Goal: Complete application form

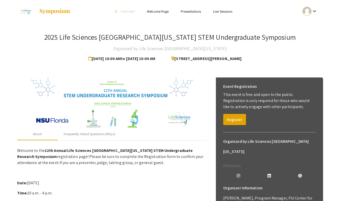
click at [52, 67] on div "2025 Life Sciences South Florida STEM Undergraduate Symposium Organized by Life…" at bounding box center [169, 180] width 313 height 315
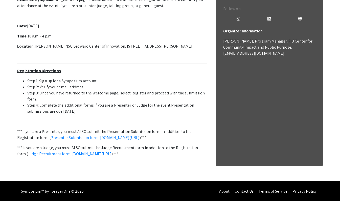
scroll to position [163, 0]
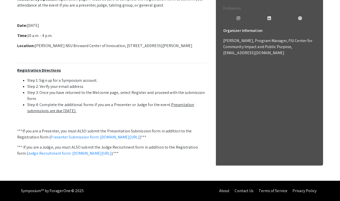
click at [167, 89] on li "Step 3: Once you have returned to the Welcome page, select Register and proceed…" at bounding box center [116, 95] width 179 height 12
click at [139, 134] on link "Presenter Submission form: symposium.foragerone.com/lssfsymposium2025/submission" at bounding box center [95, 136] width 89 height 5
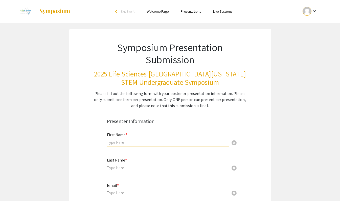
click at [147, 140] on input "text" at bounding box center [168, 141] width 122 height 5
type input "Gideon"
type input "[PERSON_NAME]"
type input "[EMAIL_ADDRESS][DOMAIN_NAME]"
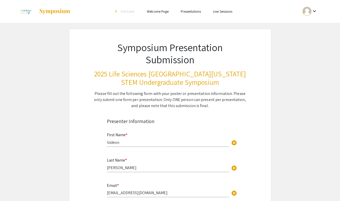
click at [234, 194] on span "cancel" at bounding box center [234, 193] width 6 height 6
click at [183, 192] on input "email" at bounding box center [168, 192] width 122 height 5
type input "[PERSON_NAME][EMAIL_ADDRESS][DOMAIN_NAME][PERSON_NAME]"
click at [91, 104] on div "Symposium Presentation Submission 2025 Life Sciences [GEOGRAPHIC_DATA][US_STATE…" at bounding box center [170, 69] width 177 height 80
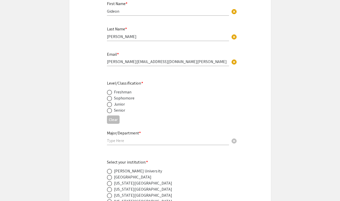
scroll to position [131, 0]
click at [109, 105] on span at bounding box center [109, 103] width 5 height 5
click at [109, 105] on input "radio" at bounding box center [109, 103] width 5 height 5
radio input "true"
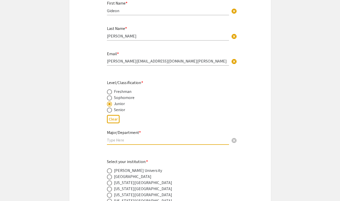
click at [151, 143] on input "text" at bounding box center [168, 139] width 122 height 5
type input "Pre-Professional Biology"
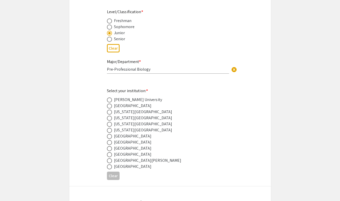
scroll to position [212, 0]
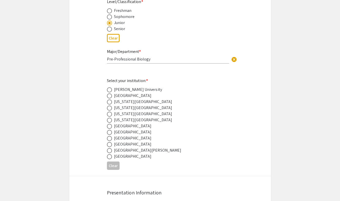
click at [108, 89] on span at bounding box center [109, 89] width 5 height 5
click at [108, 89] on input "radio" at bounding box center [109, 89] width 5 height 5
radio input "true"
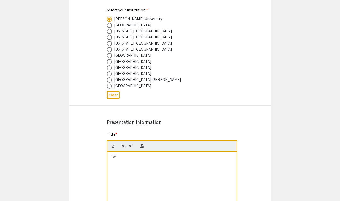
scroll to position [344, 0]
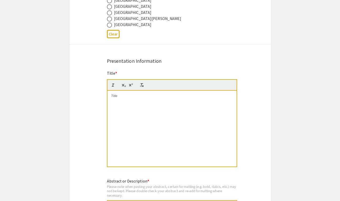
click at [82, 129] on div "Symposium Presentation Submission 2025 Life Sciences [GEOGRAPHIC_DATA][US_STATE…" at bounding box center [170, 141] width 202 height 912
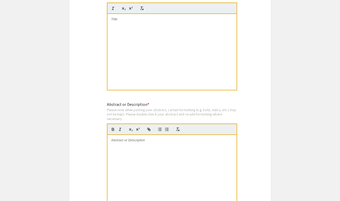
scroll to position [384, 0]
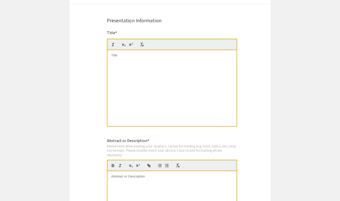
click at [297, 82] on app-submissions "Symposium Presentation Submission 2025 Life Sciences [GEOGRAPHIC_DATA][US_STATE…" at bounding box center [170, 101] width 340 height 912
click at [158, 68] on div at bounding box center [171, 88] width 129 height 76
click at [204, 55] on p "Nuclear Envelope Protein Expression in [MEDICAL_DATA] and Response to [MEDICAL_…" at bounding box center [172, 57] width 122 height 9
click at [263, 65] on div "Symposium Presentation Submission 2025 Life Sciences [GEOGRAPHIC_DATA][US_STATE…" at bounding box center [170, 101] width 202 height 912
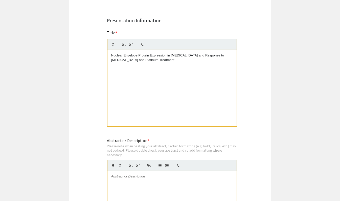
click at [99, 129] on div "Symposium Presentation Submission 2025 Life Sciences [GEOGRAPHIC_DATA][US_STATE…" at bounding box center [170, 101] width 202 height 912
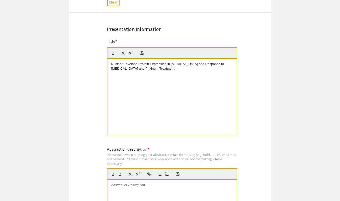
scroll to position [376, 0]
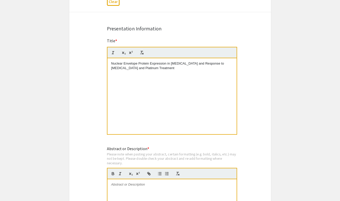
drag, startPoint x: 339, startPoint y: 86, endPoint x: 342, endPoint y: 92, distance: 6.7
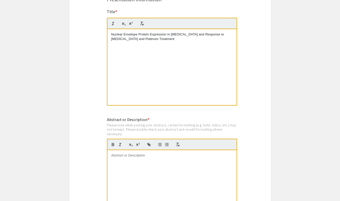
scroll to position [423, 0]
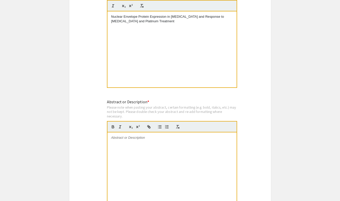
click at [150, 135] on div at bounding box center [171, 170] width 129 height 76
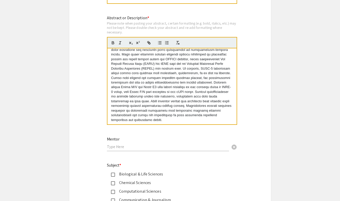
scroll to position [0, 0]
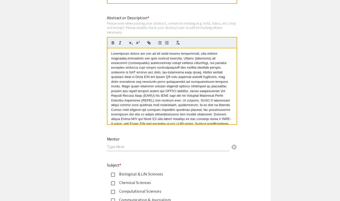
click at [198, 73] on p at bounding box center [172, 102] width 122 height 103
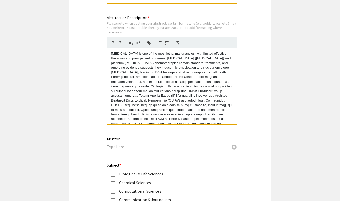
click at [112, 54] on p "[MEDICAL_DATA] is one of the most lethal malignancies, with limited effective t…" at bounding box center [172, 62] width 122 height 23
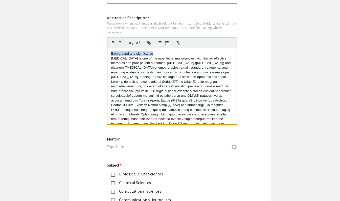
drag, startPoint x: 111, startPoint y: 54, endPoint x: 156, endPoint y: 54, distance: 45.5
click at [156, 54] on div "Background and signficance [MEDICAL_DATA] is one of the most lethal malignancie…" at bounding box center [171, 86] width 129 height 76
click at [110, 54] on div "Background and signficance [MEDICAL_DATA] is one of the most lethal malignancie…" at bounding box center [171, 86] width 129 height 76
drag, startPoint x: 183, startPoint y: 55, endPoint x: 137, endPoint y: 55, distance: 45.7
click at [137, 55] on p "Background and signficance" at bounding box center [172, 53] width 122 height 5
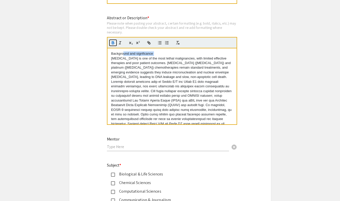
click at [112, 43] on icon "button" at bounding box center [113, 41] width 2 height 1
click at [183, 57] on p "[MEDICAL_DATA] is one of the most lethal malignancies, with limited effective t…" at bounding box center [172, 67] width 122 height 23
drag, startPoint x: 194, startPoint y: 53, endPoint x: 137, endPoint y: 55, distance: 57.4
click at [137, 55] on p "Background and significance" at bounding box center [172, 53] width 122 height 5
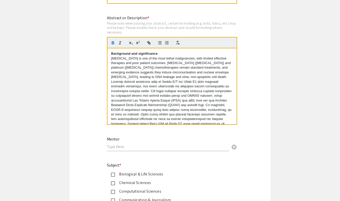
click at [110, 84] on div "Background and significance [MEDICAL_DATA] is one of the most lethal malignanci…" at bounding box center [171, 86] width 129 height 76
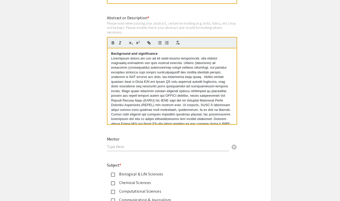
click at [123, 92] on p at bounding box center [172, 107] width 122 height 103
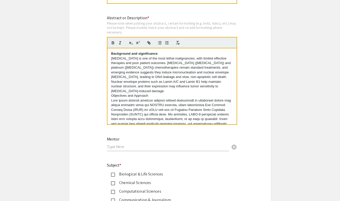
click at [110, 97] on div "Background and significance [MEDICAL_DATA] is one of the most lethal malignanci…" at bounding box center [171, 86] width 129 height 76
drag, startPoint x: 110, startPoint y: 97, endPoint x: 153, endPoint y: 94, distance: 43.6
click at [153, 94] on div "Background and significance [MEDICAL_DATA] is one of the most lethal malignanci…" at bounding box center [171, 86] width 129 height 76
click at [112, 42] on icon "button" at bounding box center [113, 41] width 2 height 1
click at [205, 102] on p at bounding box center [172, 133] width 122 height 70
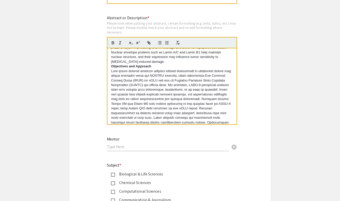
scroll to position [34, 0]
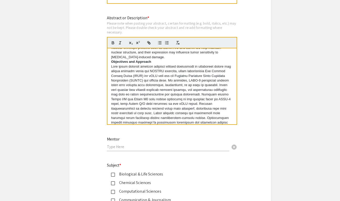
click at [130, 100] on p at bounding box center [172, 99] width 122 height 70
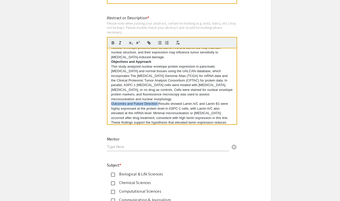
drag, startPoint x: 111, startPoint y: 105, endPoint x: 158, endPoint y: 102, distance: 47.1
click at [158, 102] on p "Outcomes and Future Direction Results showed Lamin A/C and Lamin B1 were highly…" at bounding box center [172, 119] width 122 height 37
click at [113, 43] on icon "button" at bounding box center [113, 43] width 2 height 1
click at [127, 104] on strong "Outcomes and Future Direction" at bounding box center [136, 104] width 50 height 4
click at [161, 104] on p "Outcome and Future Direction Results showed Lamin A/C and Lamin B1 were highly …" at bounding box center [172, 119] width 122 height 37
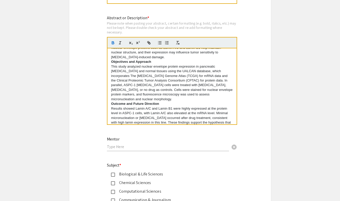
click at [160, 103] on p "Outcome and Future Direction" at bounding box center [172, 103] width 122 height 5
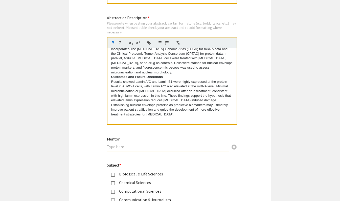
click at [157, 146] on input "text" at bounding box center [168, 146] width 122 height 5
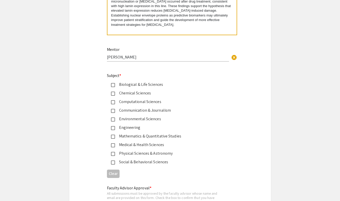
scroll to position [587, 0]
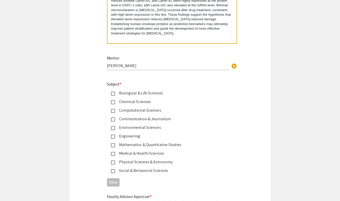
click at [145, 66] on input "[PERSON_NAME]" at bounding box center [168, 65] width 122 height 5
type input "Dr. [PERSON_NAME]"
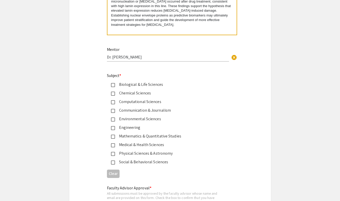
scroll to position [598, 0]
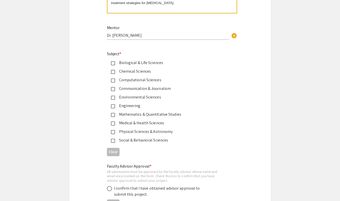
scroll to position [628, 0]
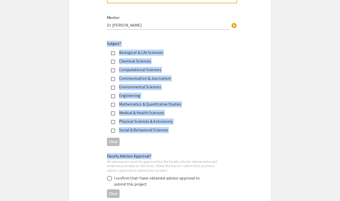
drag, startPoint x: 107, startPoint y: 41, endPoint x: 174, endPoint y: 153, distance: 130.1
drag, startPoint x: 174, startPoint y: 153, endPoint x: 167, endPoint y: 140, distance: 14.5
click at [167, 140] on div "Clear" at bounding box center [170, 141] width 126 height 12
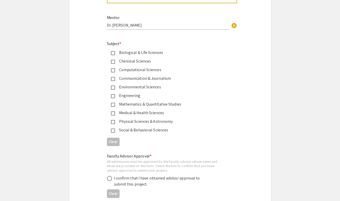
drag, startPoint x: 107, startPoint y: 39, endPoint x: 175, endPoint y: 131, distance: 114.4
copy div "Subject * Biological & Life Sciences Chemical Sciences Computational Sciences C…"
click at [236, 34] on div "Mentor Dr. Xiangxi Xu cancel" at bounding box center [172, 24] width 130 height 20
click at [113, 55] on mat-pseudo-checkbox at bounding box center [113, 53] width 4 height 4
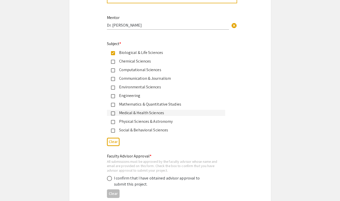
click at [112, 113] on mat-pseudo-checkbox at bounding box center [113, 113] width 4 height 4
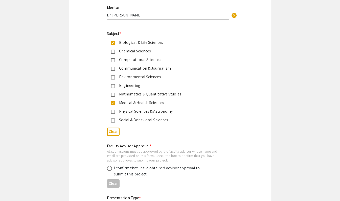
scroll to position [648, 0]
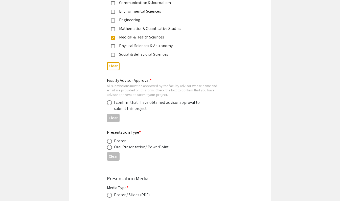
scroll to position [709, 0]
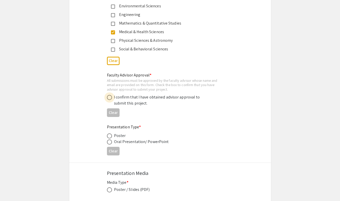
click at [110, 98] on span at bounding box center [109, 97] width 5 height 5
click at [110, 98] on input "radio" at bounding box center [109, 97] width 5 height 5
radio input "true"
click at [87, 121] on div "Presentation Type * Poster Oral Presentation/ PowerPoint Clear" at bounding box center [170, 139] width 202 height 38
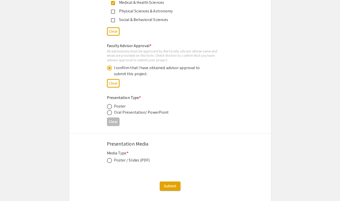
scroll to position [739, 0]
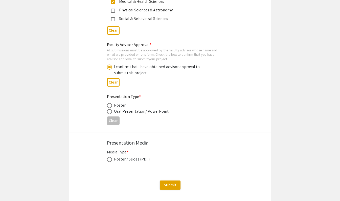
click at [110, 106] on span at bounding box center [109, 105] width 5 height 5
click at [110, 106] on input "radio" at bounding box center [109, 105] width 5 height 5
radio input "true"
click at [109, 159] on span at bounding box center [109, 159] width 0 height 0
click at [109, 160] on input "radio" at bounding box center [109, 159] width 5 height 5
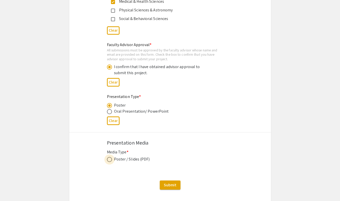
radio input "true"
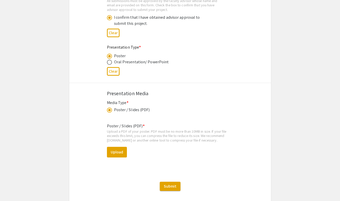
scroll to position [790, 0]
